Goal: Task Accomplishment & Management: Manage account settings

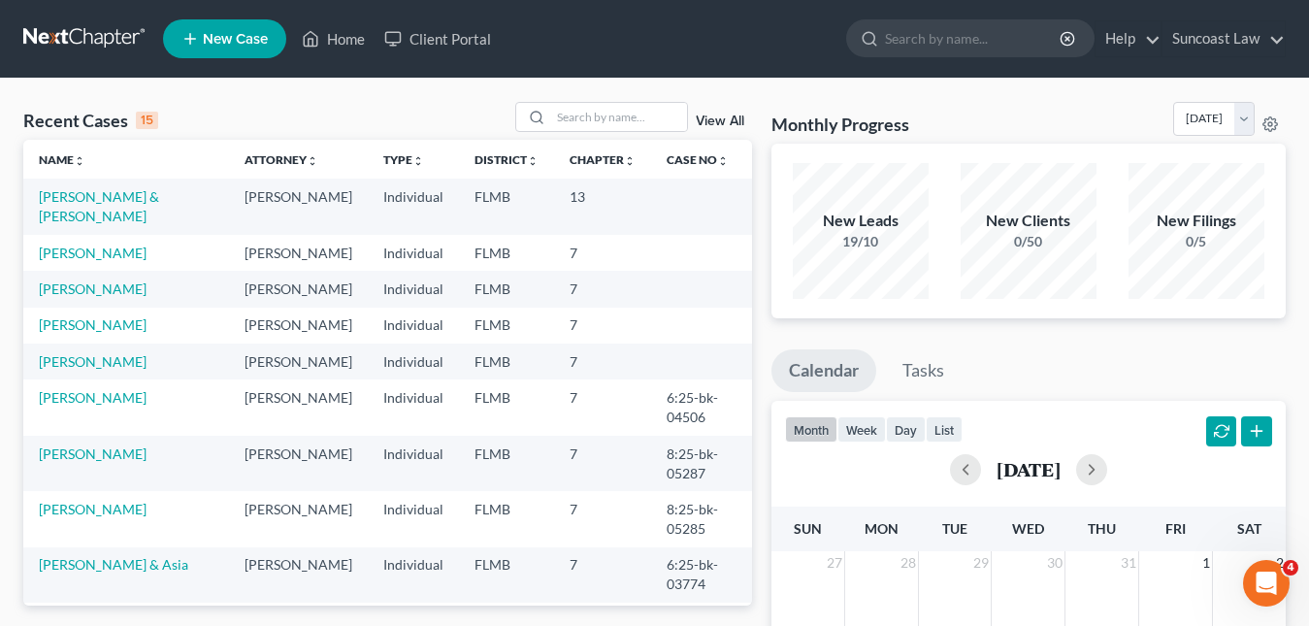
click at [247, 42] on span "New Case" at bounding box center [235, 39] width 65 height 15
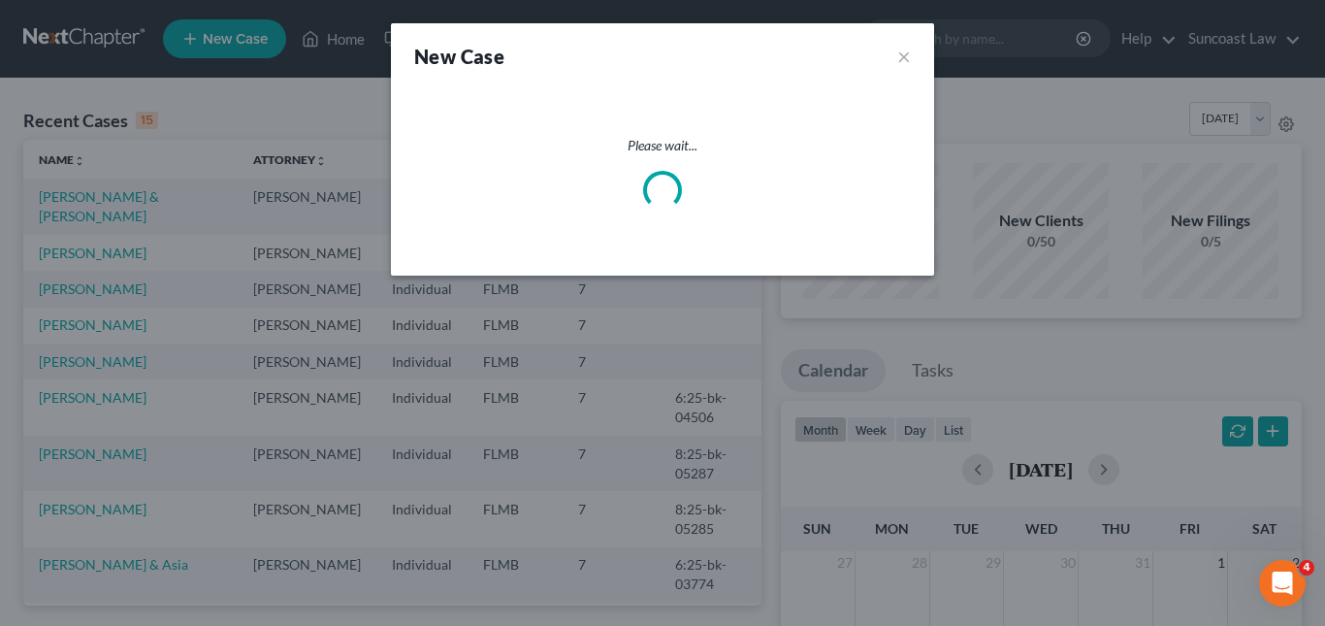
select select "15"
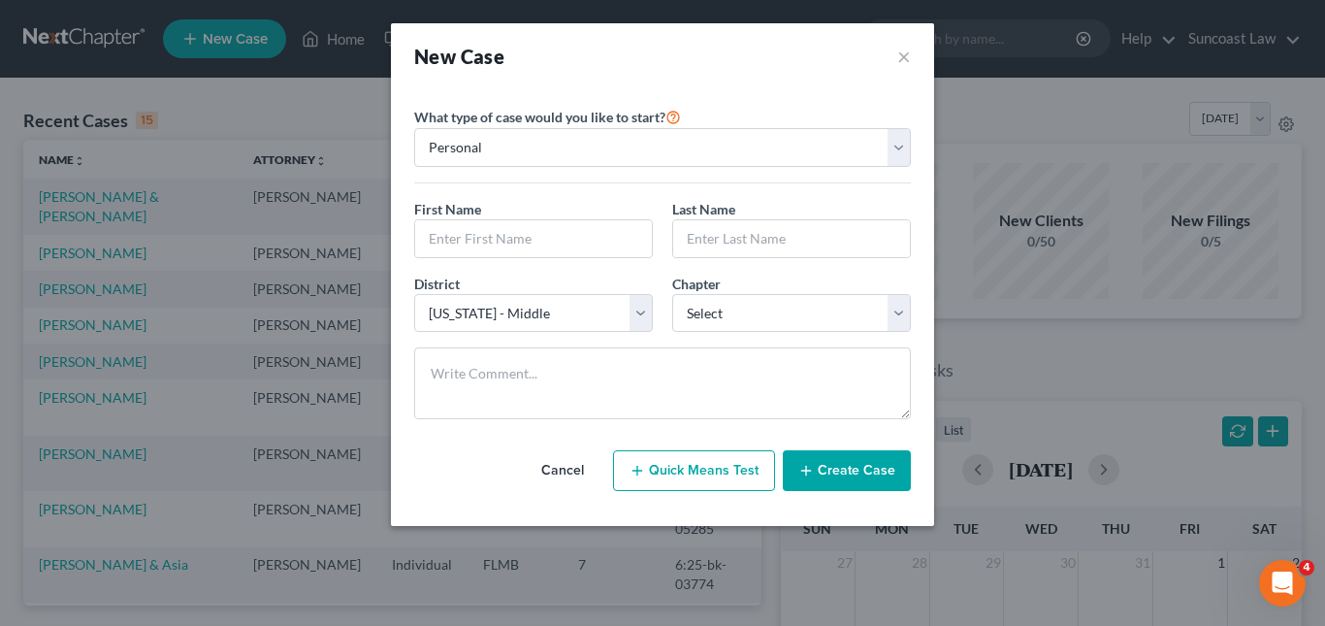
click at [911, 52] on div "New Case ×" at bounding box center [662, 56] width 543 height 66
click at [900, 50] on button "×" at bounding box center [904, 56] width 14 height 27
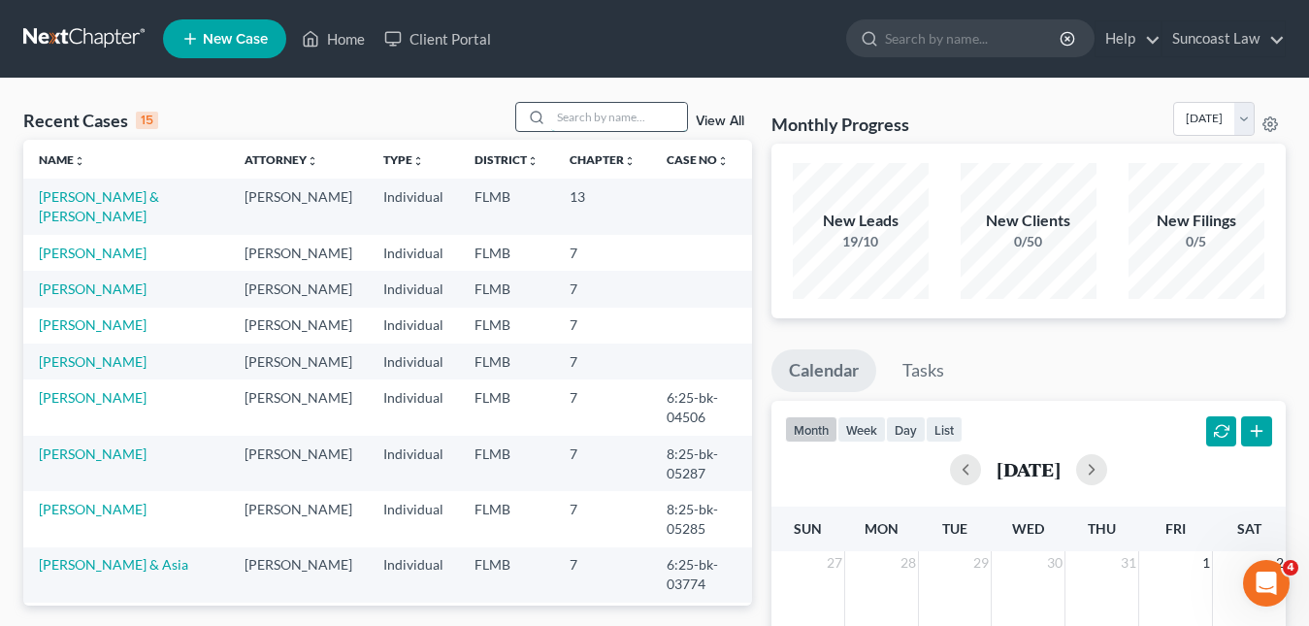
click at [561, 113] on input "search" at bounding box center [619, 117] width 136 height 28
click at [569, 115] on input "search" at bounding box center [619, 117] width 136 height 28
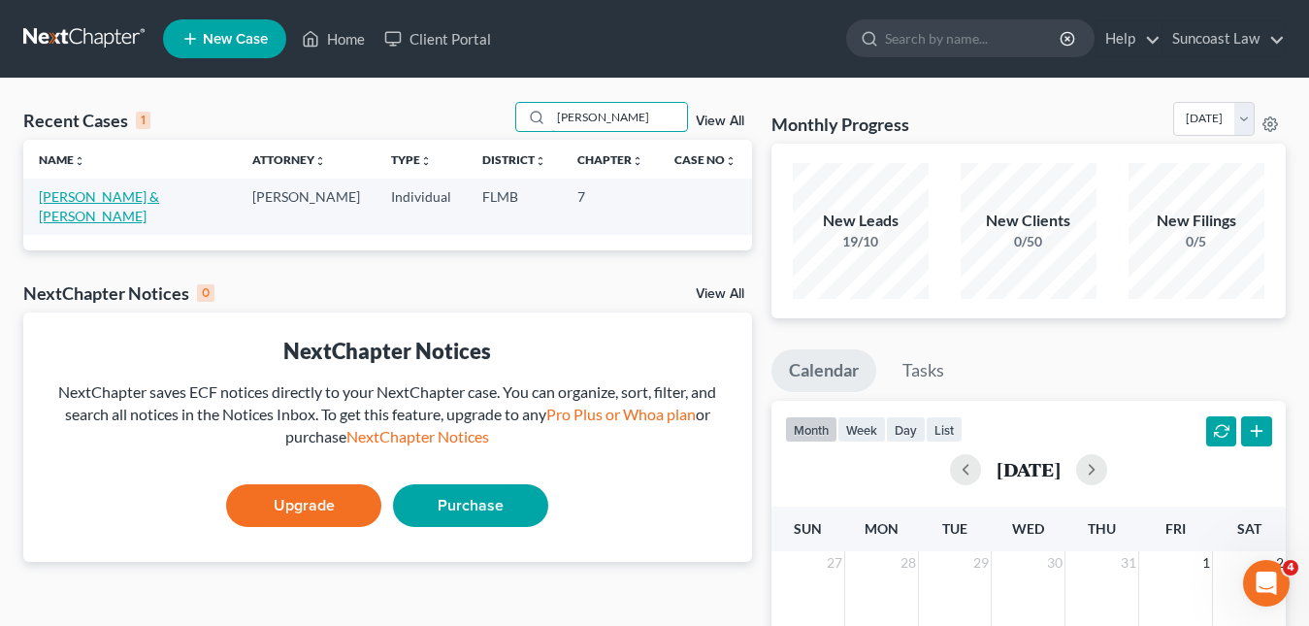
type input "[PERSON_NAME]"
click at [159, 196] on link "[PERSON_NAME] & [PERSON_NAME]" at bounding box center [99, 206] width 120 height 36
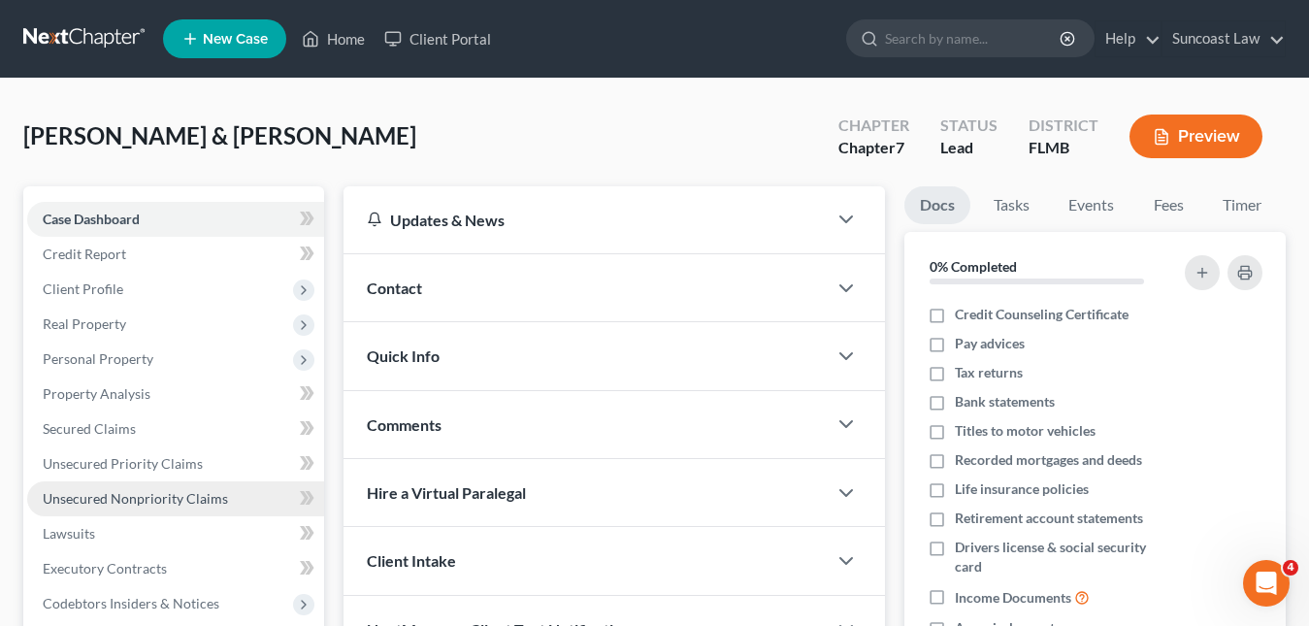
click at [155, 501] on span "Unsecured Nonpriority Claims" at bounding box center [135, 498] width 185 height 16
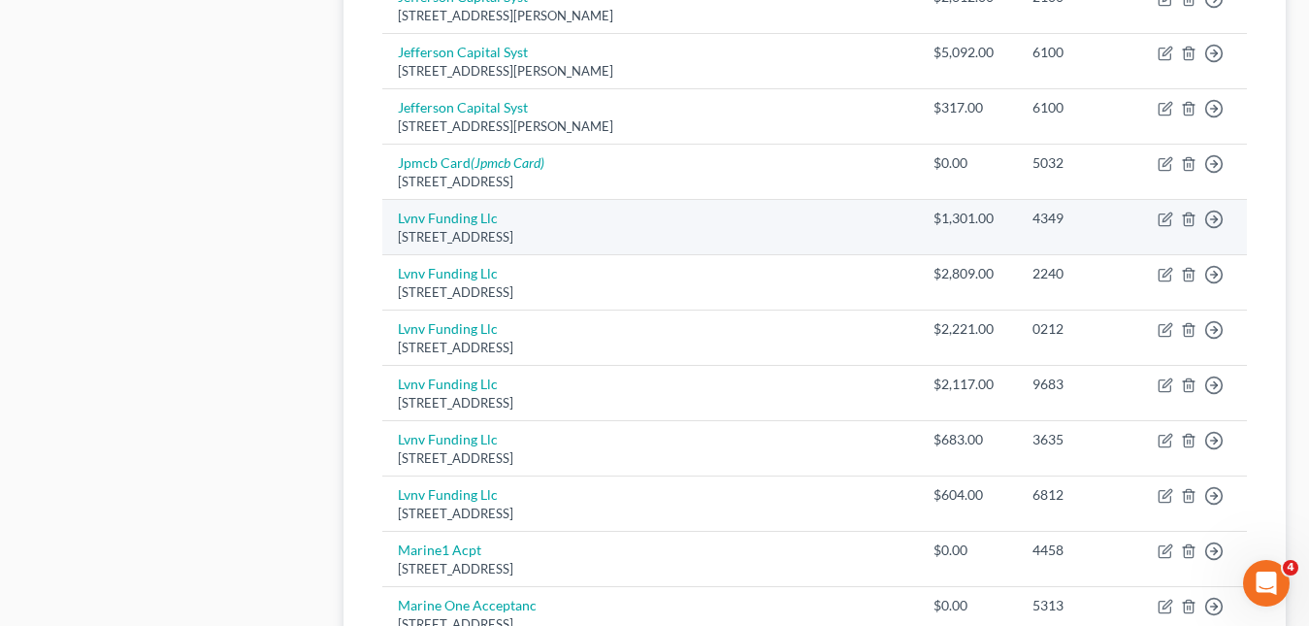
scroll to position [1552, 0]
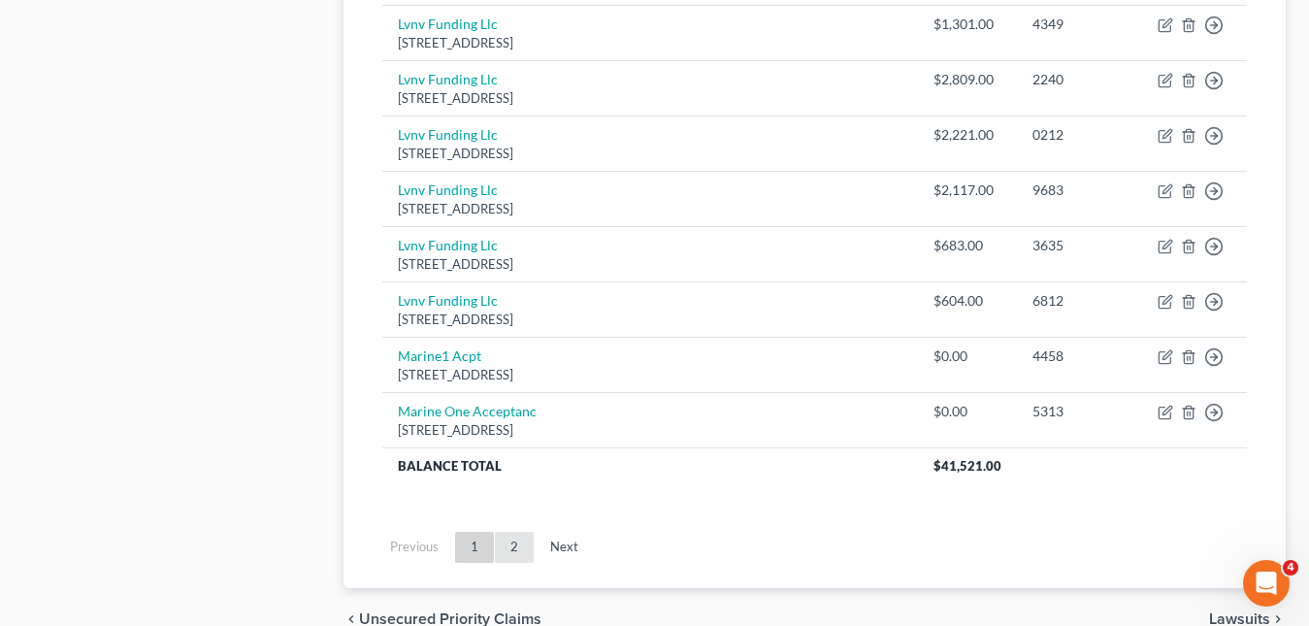
click at [517, 550] on link "2" at bounding box center [514, 547] width 39 height 31
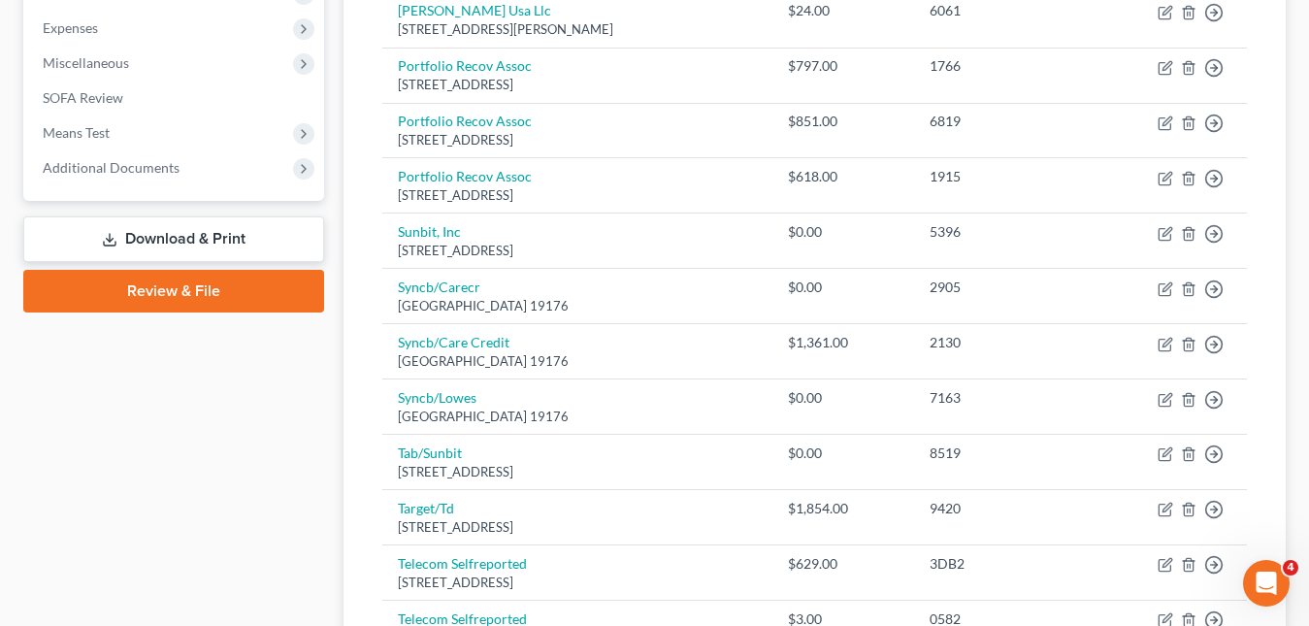
scroll to position [257, 0]
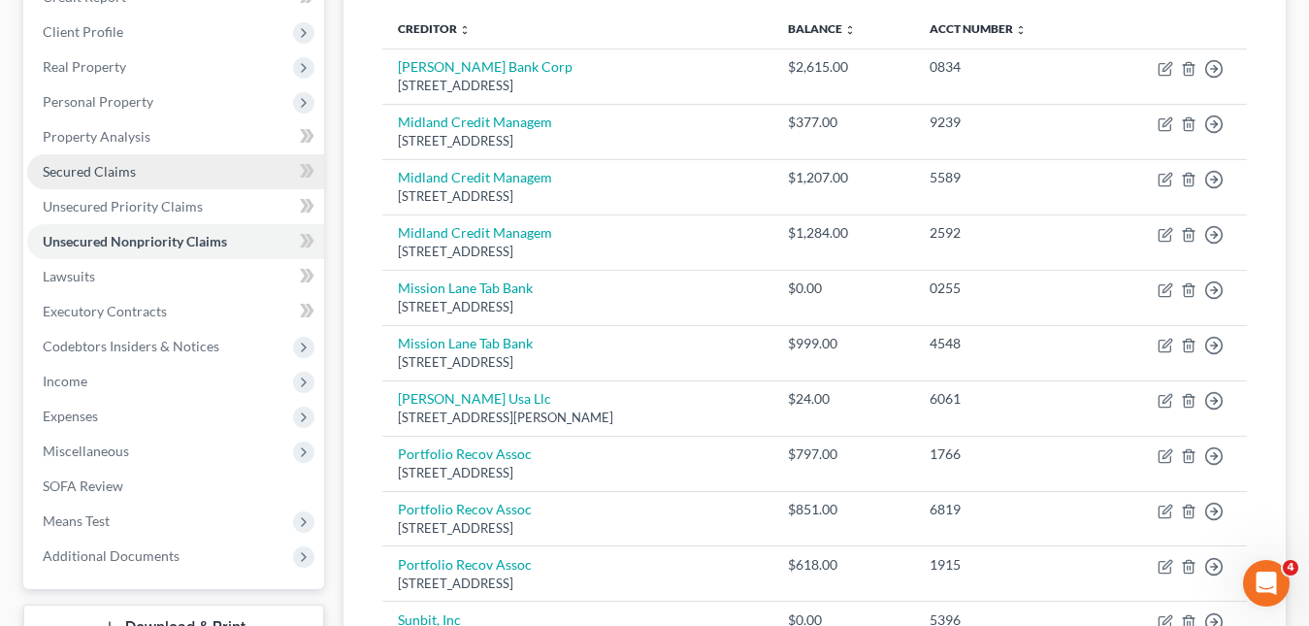
click at [91, 172] on span "Secured Claims" at bounding box center [89, 171] width 93 height 16
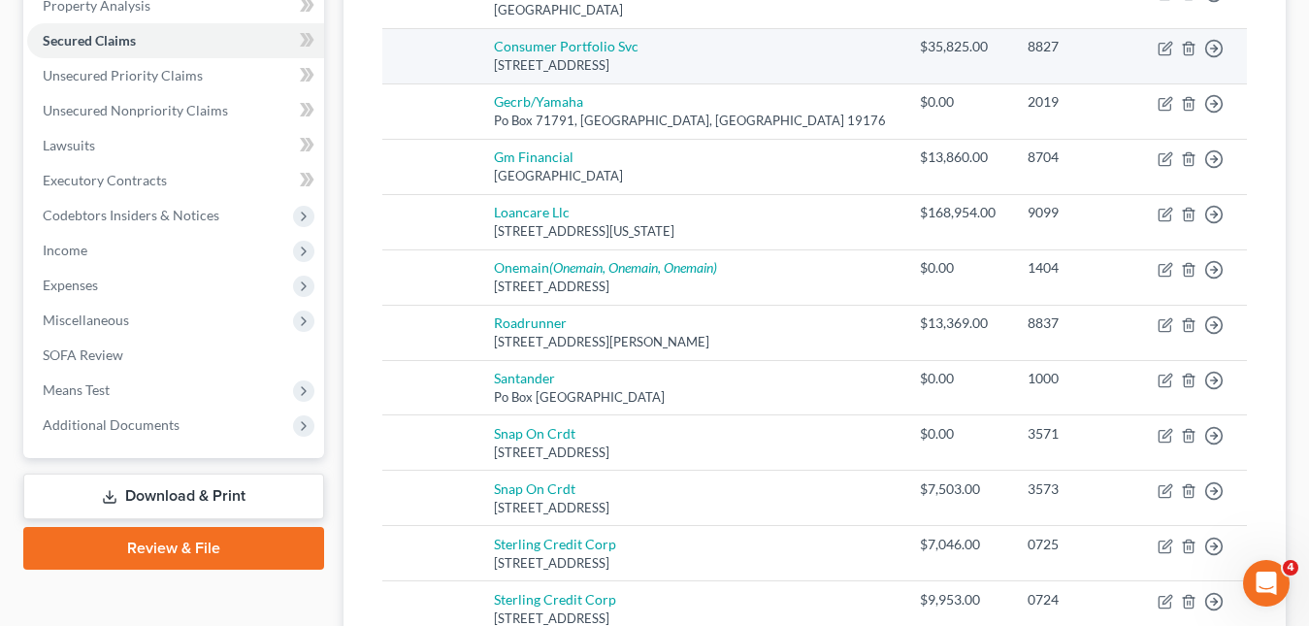
scroll to position [582, 0]
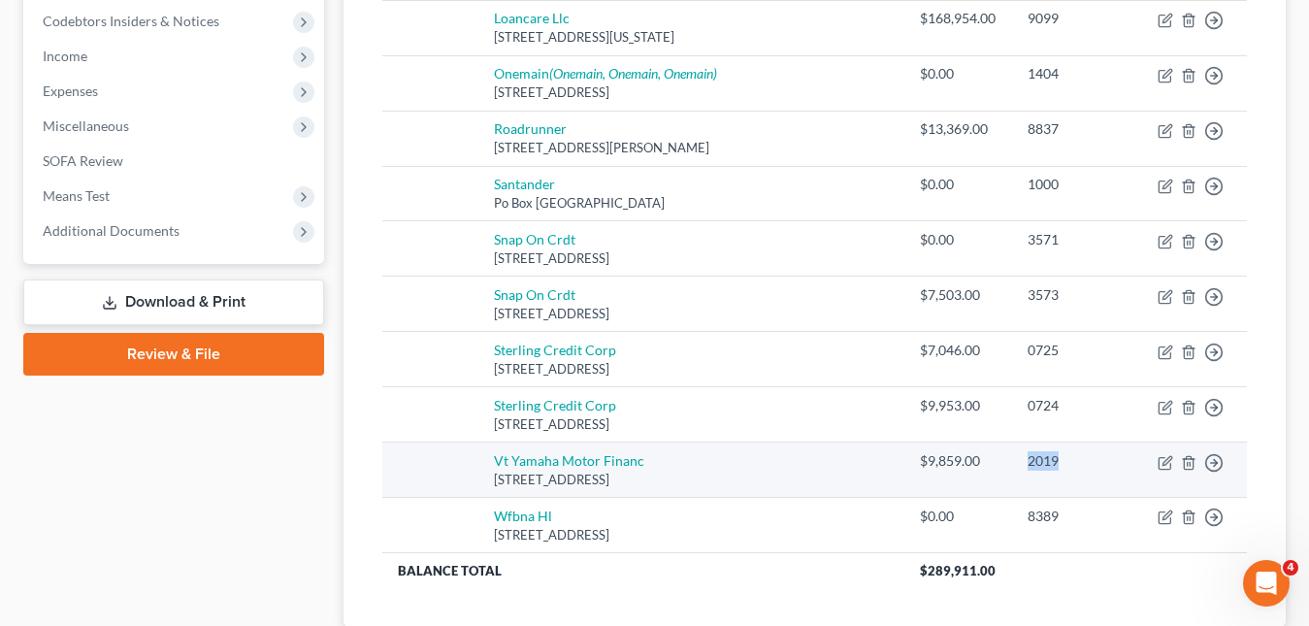
drag, startPoint x: 1031, startPoint y: 463, endPoint x: 977, endPoint y: 458, distance: 54.5
click at [1012, 458] on td "2019" at bounding box center [1076, 469] width 129 height 55
copy div "2019"
click at [554, 461] on link "Vt Yamaha Motor Financ" at bounding box center [569, 460] width 150 height 16
select select "4"
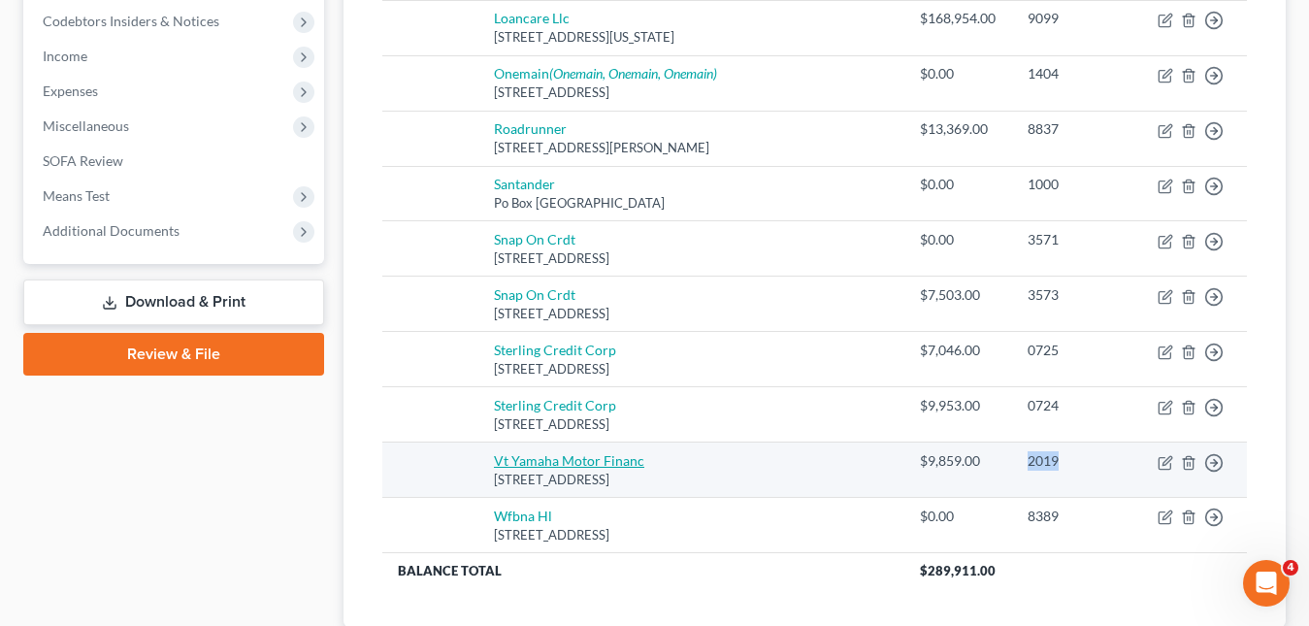
select select "0"
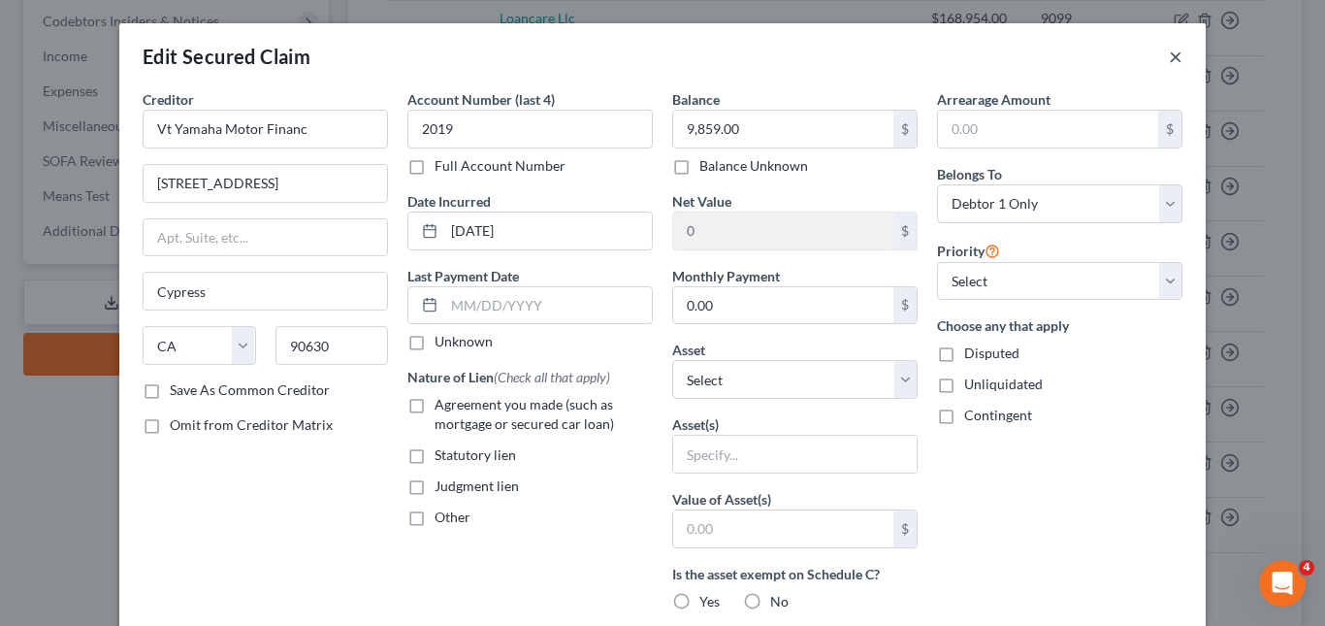
click at [1169, 54] on button "×" at bounding box center [1176, 56] width 14 height 23
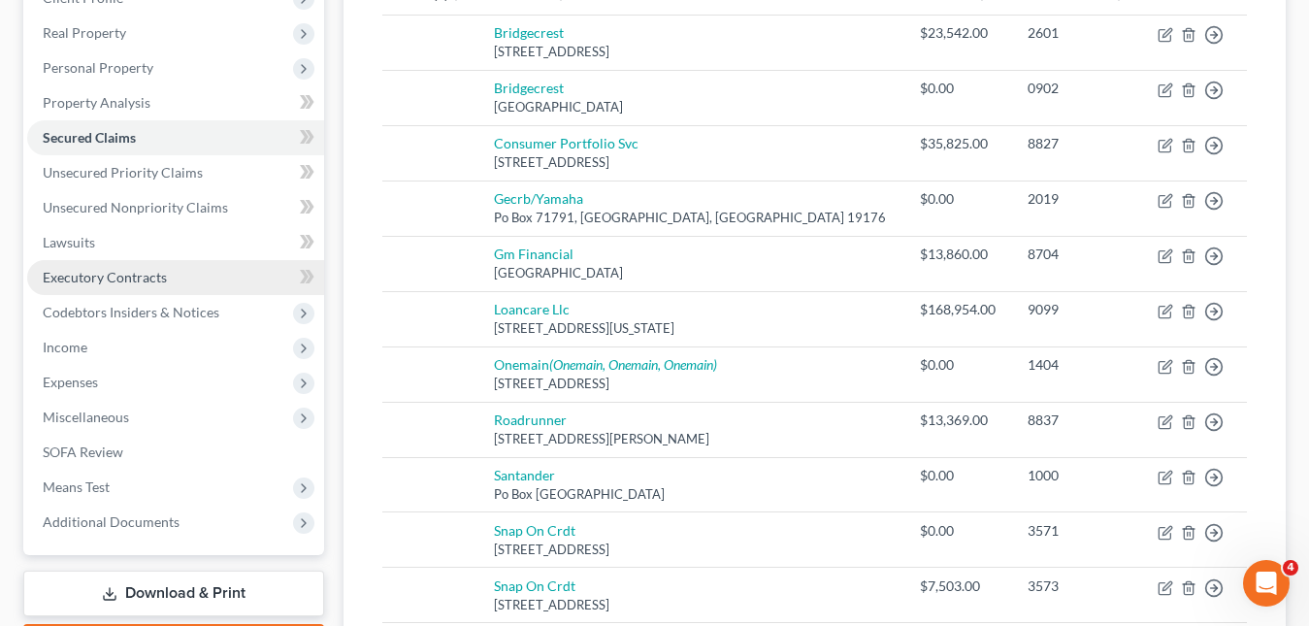
scroll to position [97, 0]
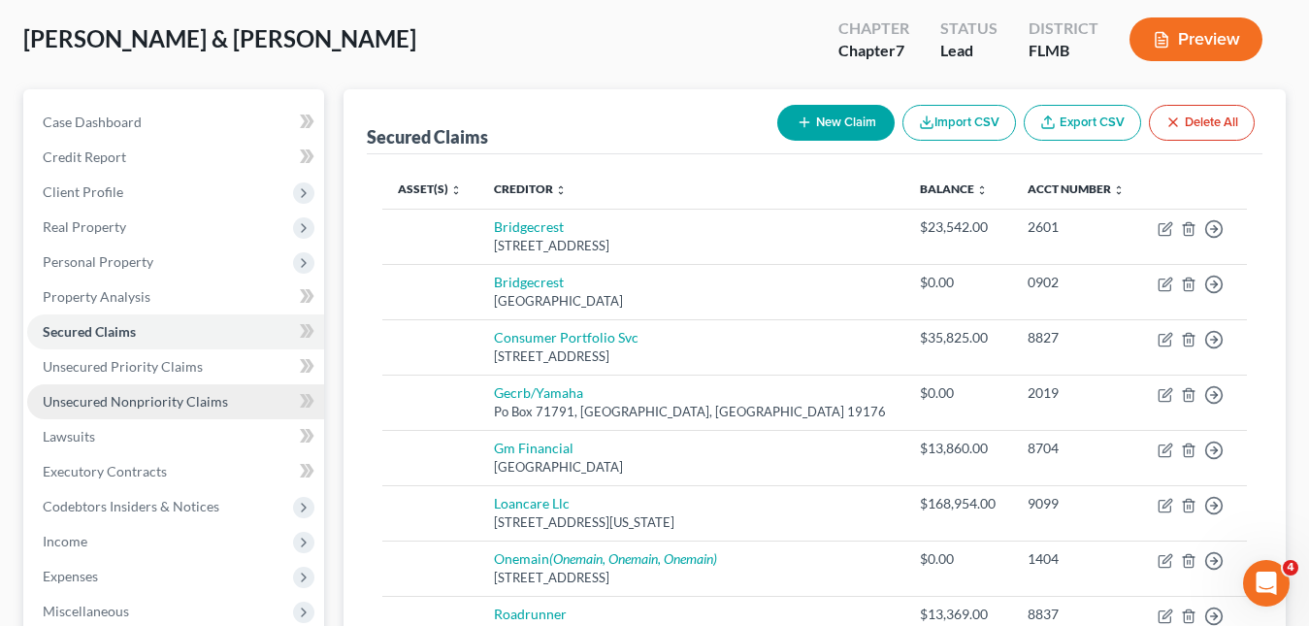
click at [129, 396] on span "Unsecured Nonpriority Claims" at bounding box center [135, 401] width 185 height 16
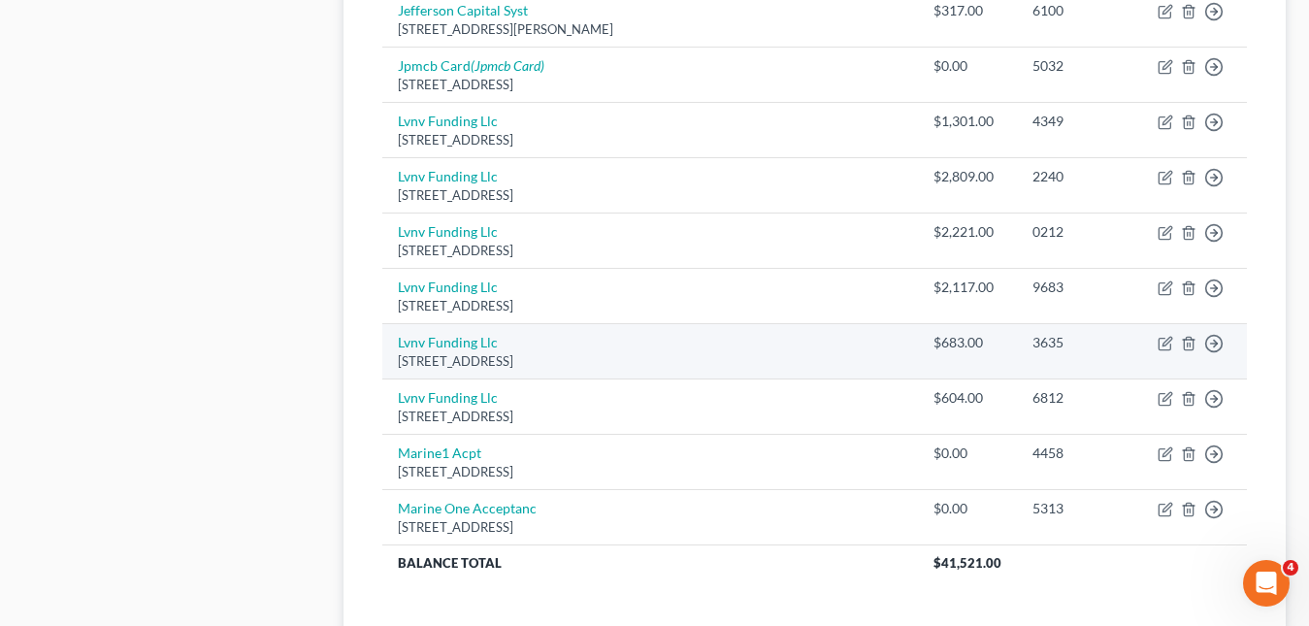
scroll to position [1552, 0]
